Goal: Check status: Check status

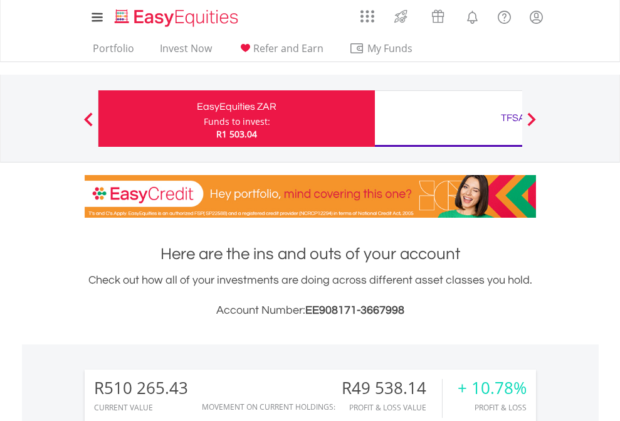
scroll to position [120, 197]
click at [204, 119] on div "Funds to invest:" at bounding box center [237, 121] width 66 height 13
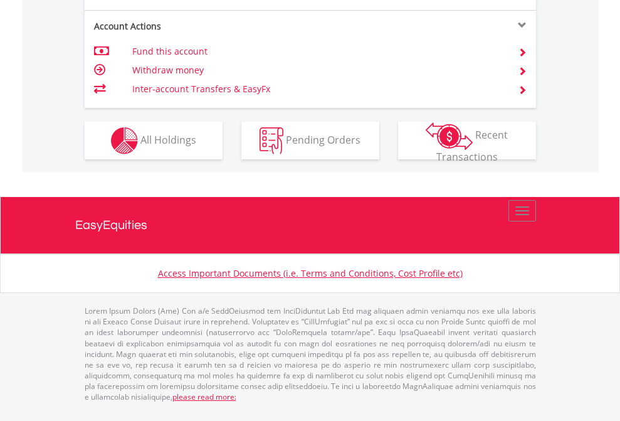
scroll to position [1228, 0]
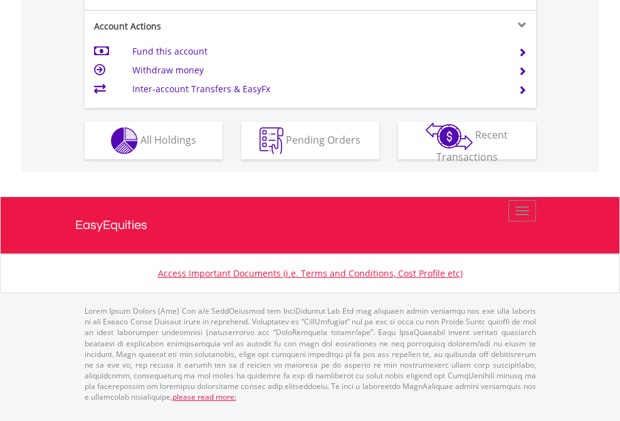
scroll to position [1228, 0]
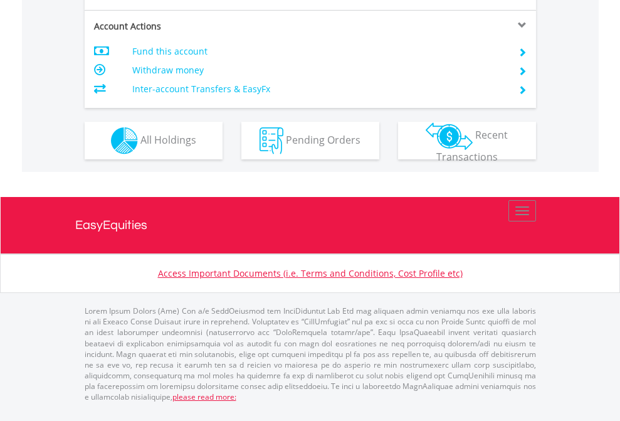
scroll to position [1203, 0]
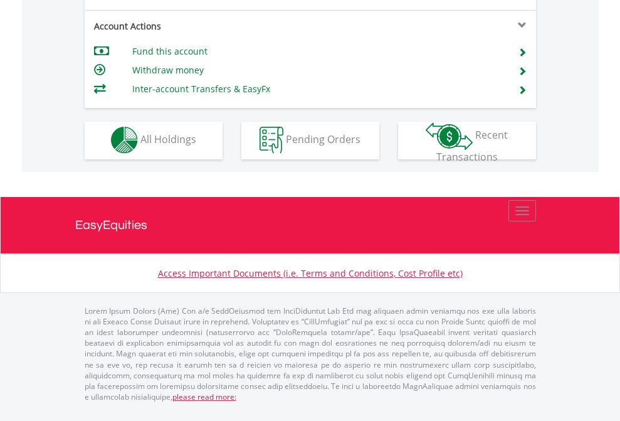
scroll to position [1173, 0]
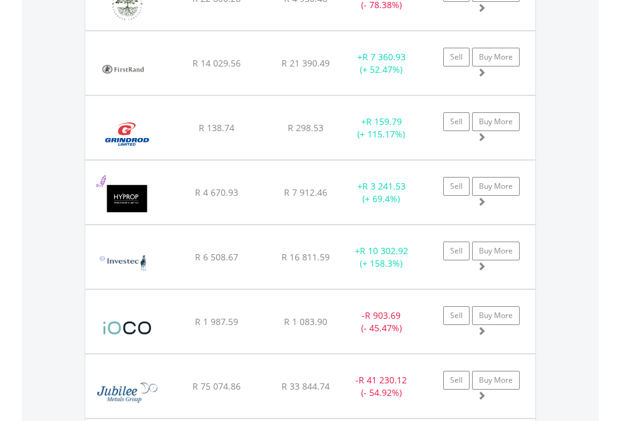
scroll to position [120, 197]
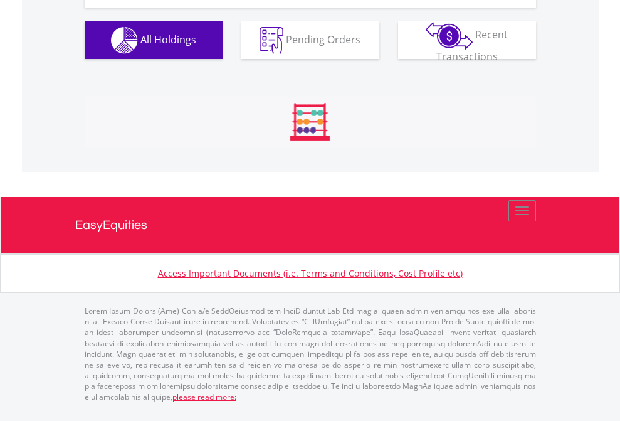
scroll to position [120, 197]
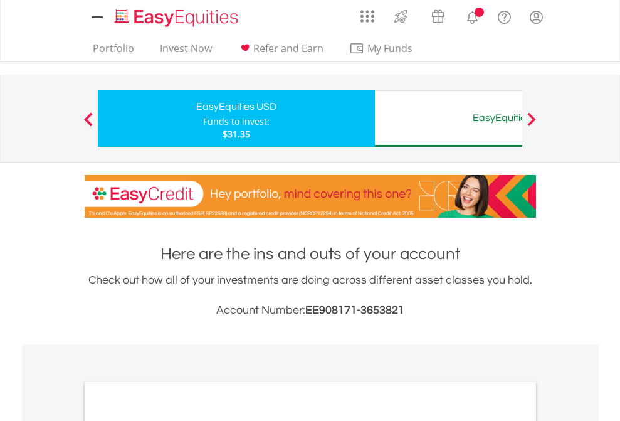
scroll to position [754, 0]
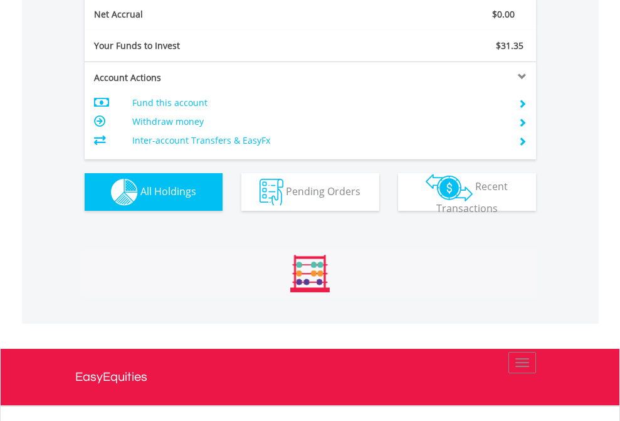
scroll to position [120, 197]
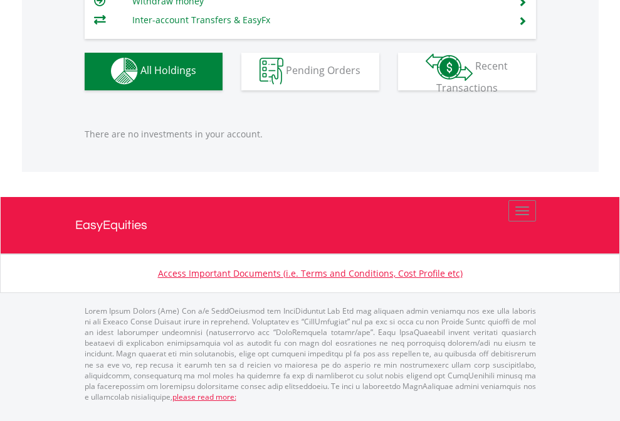
scroll to position [120, 197]
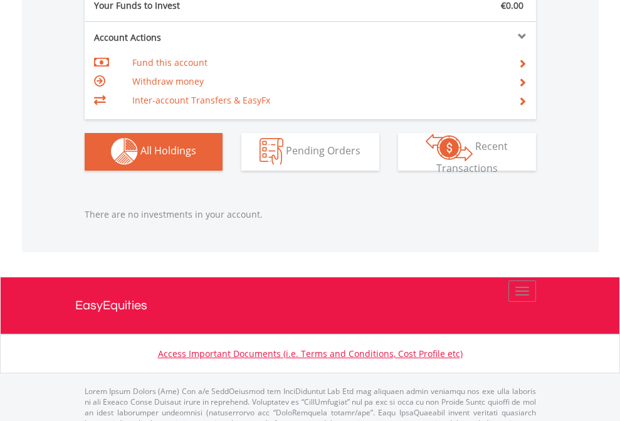
scroll to position [1242, 0]
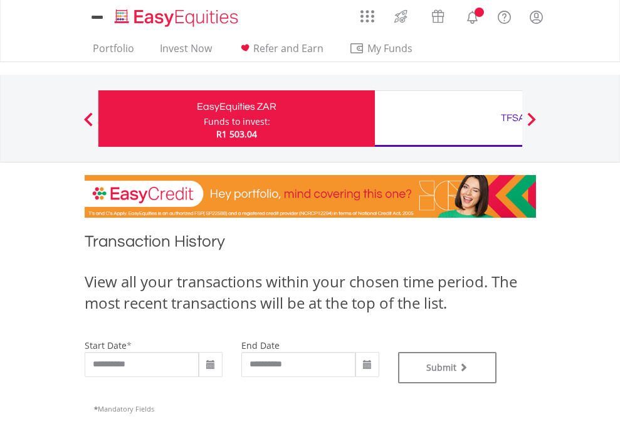
scroll to position [509, 0]
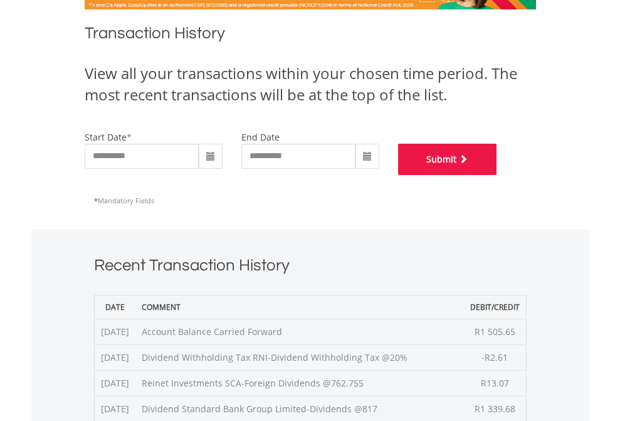
click at [497, 175] on button "Submit" at bounding box center [447, 159] width 99 height 31
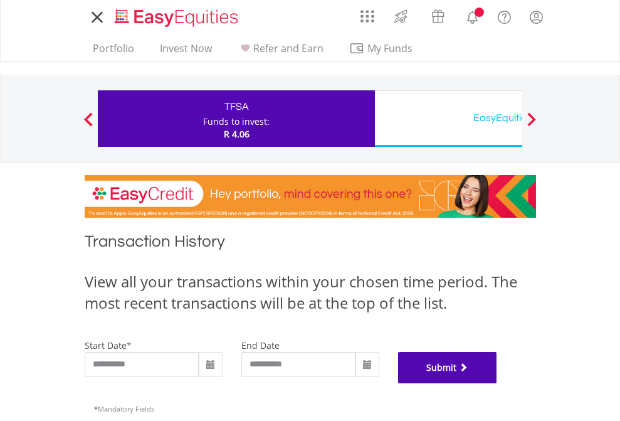
click at [497, 383] on button "Submit" at bounding box center [447, 367] width 99 height 31
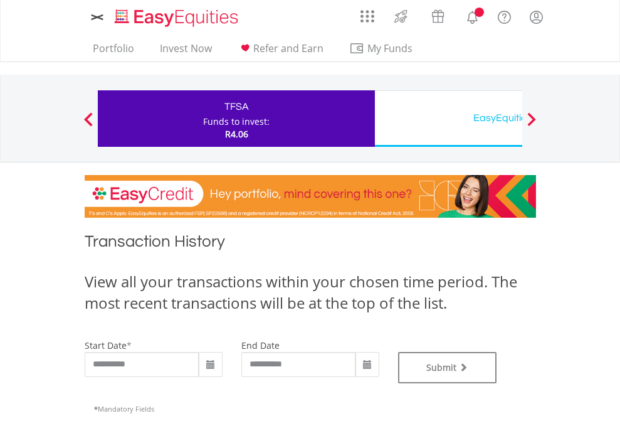
click at [449, 119] on div "EasyEquities USD" at bounding box center [514, 118] width 262 height 18
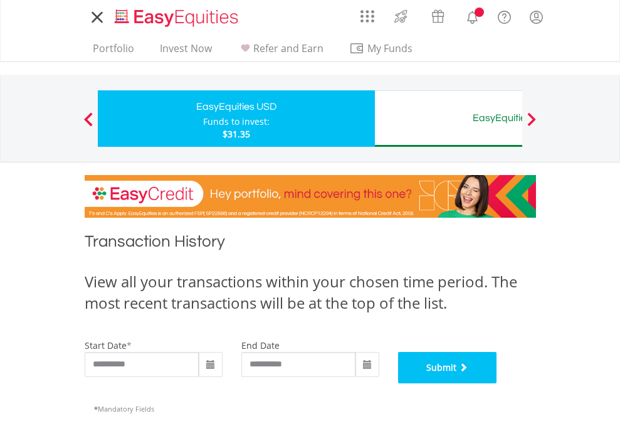
click at [497, 383] on button "Submit" at bounding box center [447, 367] width 99 height 31
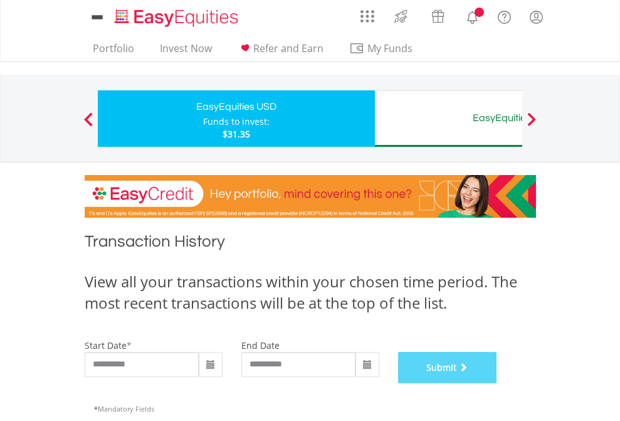
scroll to position [509, 0]
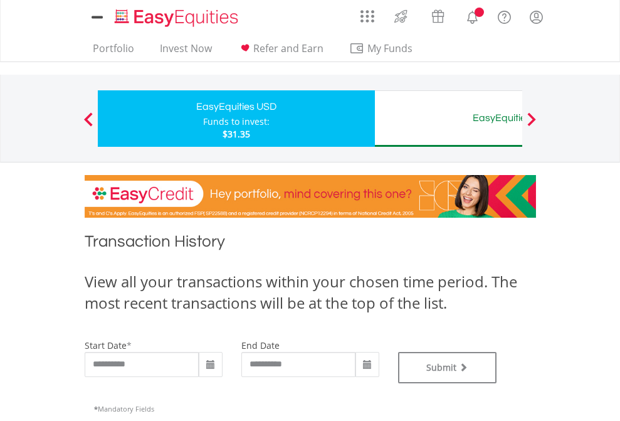
click at [449, 119] on div "EasyEquities AUD" at bounding box center [514, 118] width 262 height 18
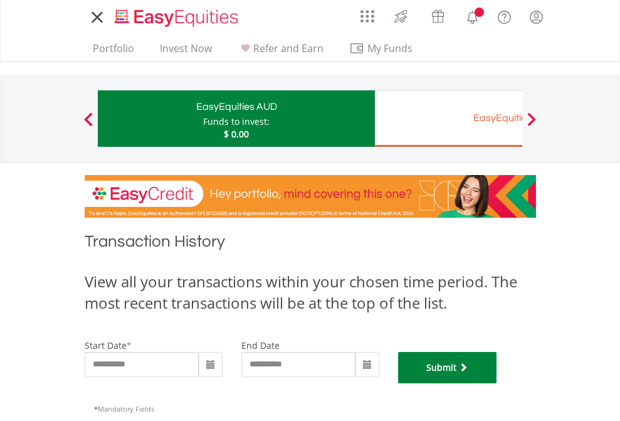
click at [497, 383] on button "Submit" at bounding box center [447, 367] width 99 height 31
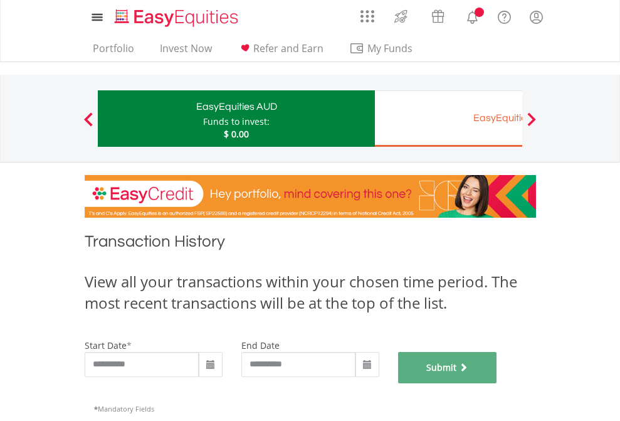
scroll to position [509, 0]
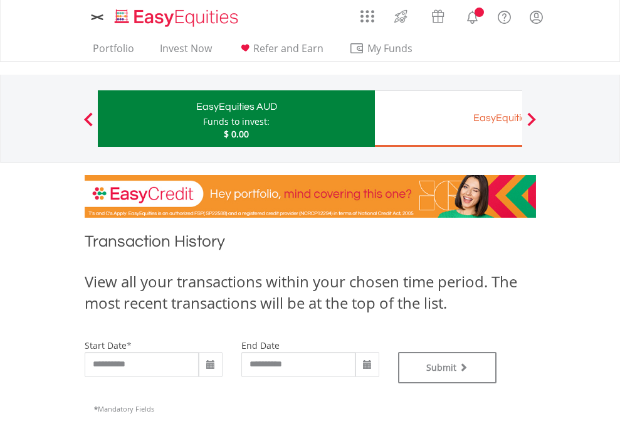
click at [449, 119] on div "EasyEquities EUR" at bounding box center [514, 118] width 262 height 18
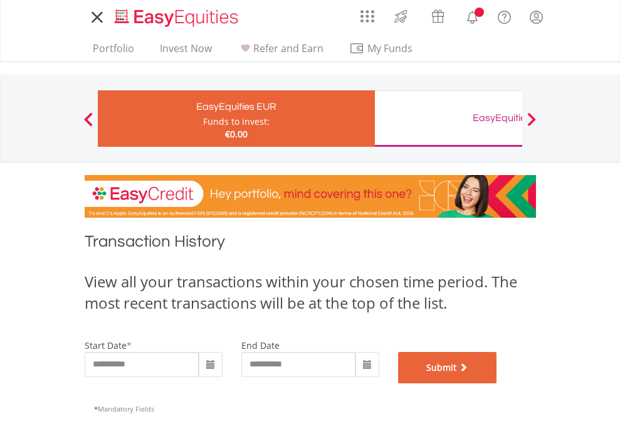
click at [497, 383] on button "Submit" at bounding box center [447, 367] width 99 height 31
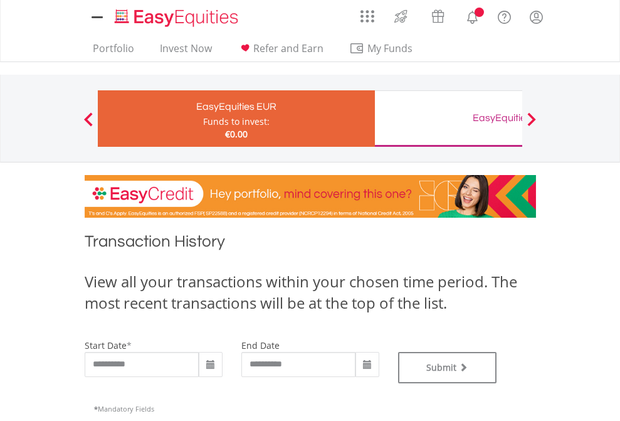
click at [449, 119] on div "EasyEquities GBP" at bounding box center [514, 118] width 262 height 18
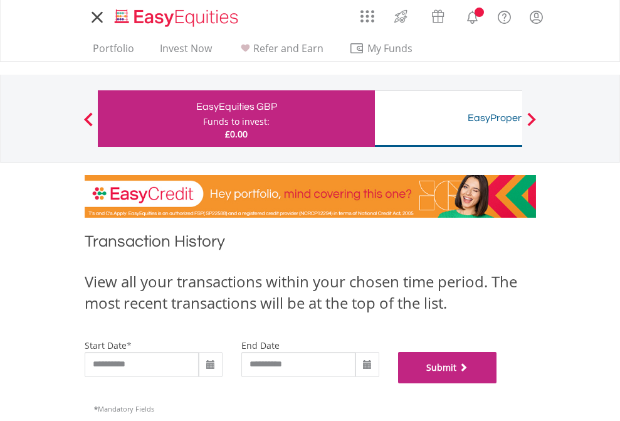
click at [497, 383] on button "Submit" at bounding box center [447, 367] width 99 height 31
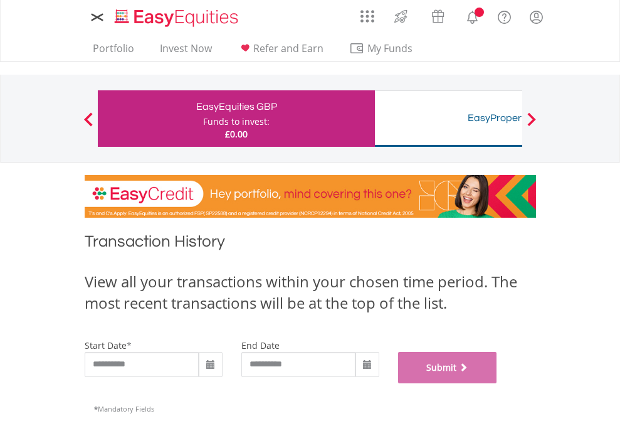
scroll to position [509, 0]
